Goal: Navigation & Orientation: Find specific page/section

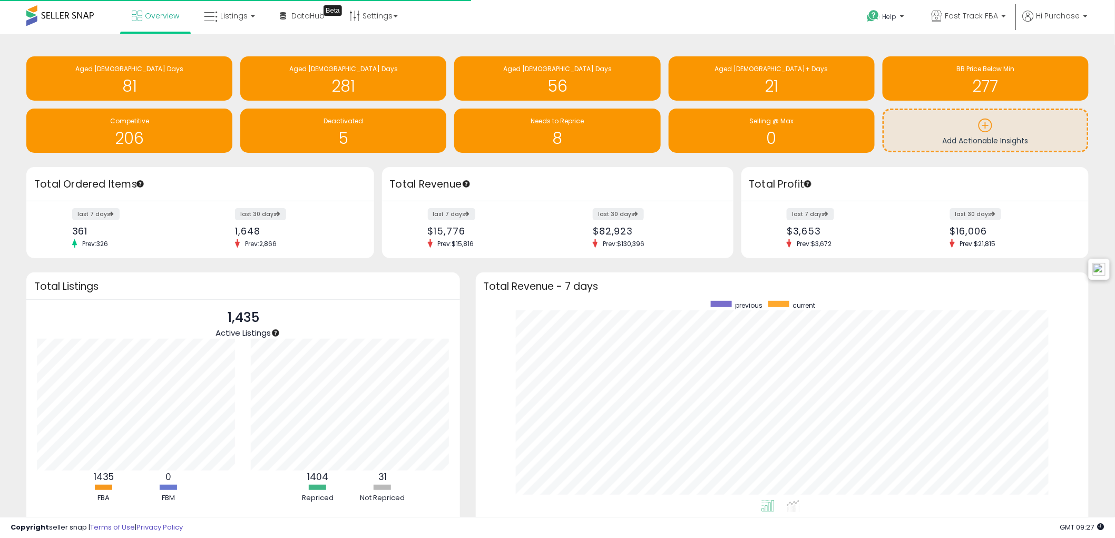
scroll to position [199, 592]
click at [213, 4] on link "Listings" at bounding box center [229, 16] width 67 height 32
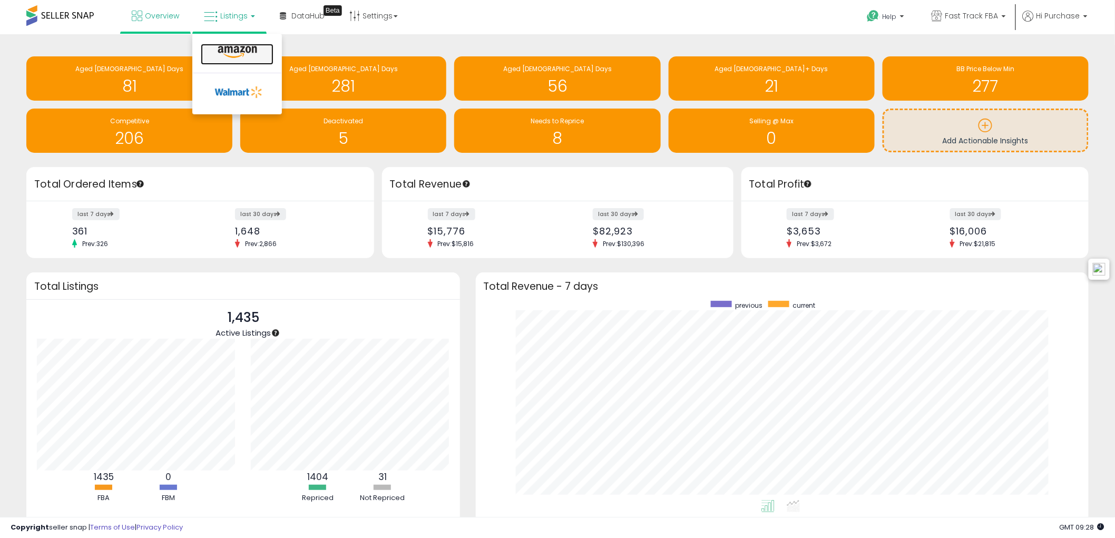
click at [228, 48] on icon at bounding box center [237, 52] width 46 height 14
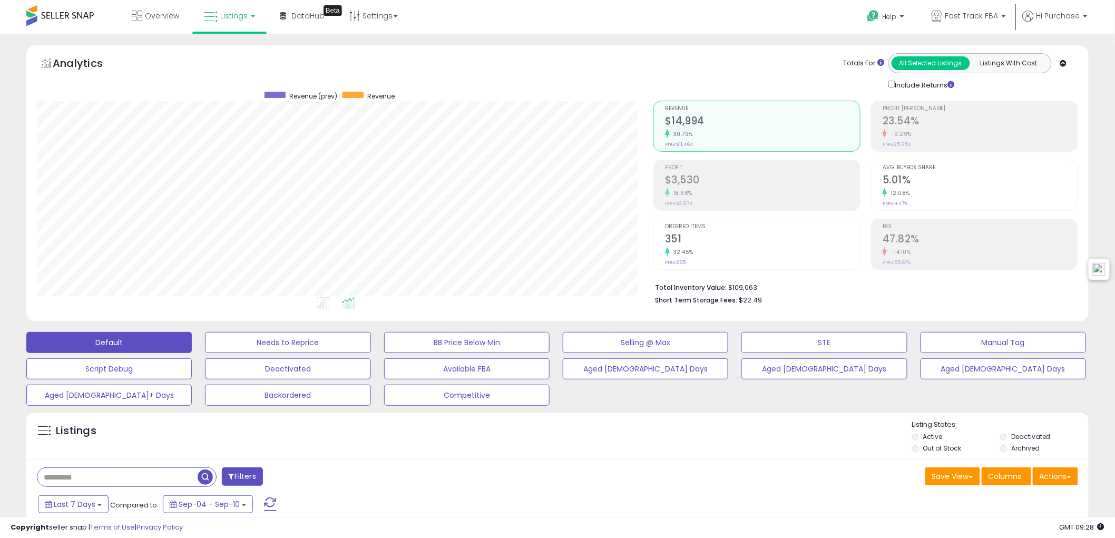
click at [224, 19] on span "Listings" at bounding box center [233, 16] width 27 height 11
click at [227, 50] on icon at bounding box center [237, 52] width 46 height 14
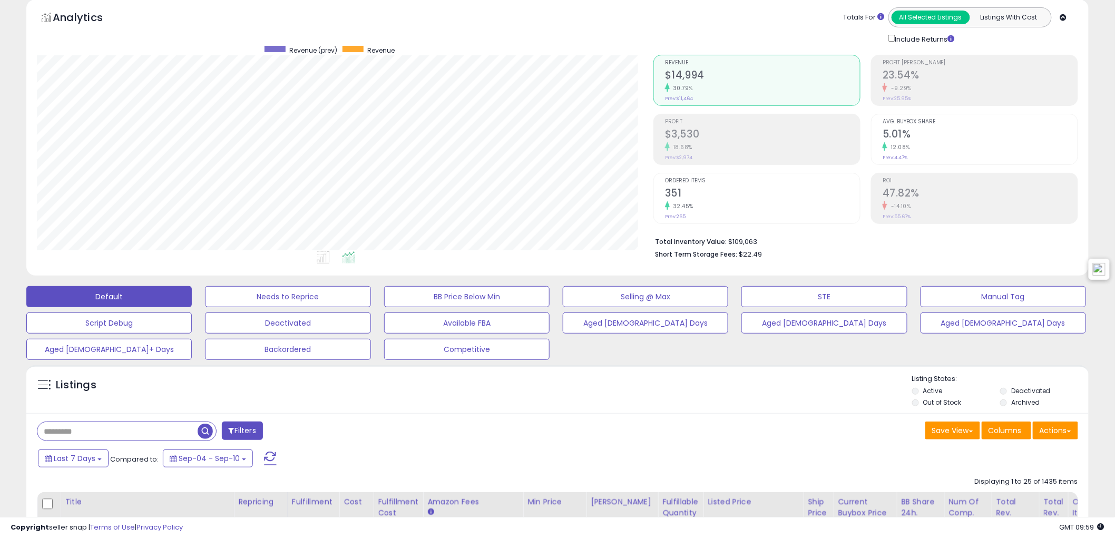
scroll to position [234, 0]
